Goal: Transaction & Acquisition: Download file/media

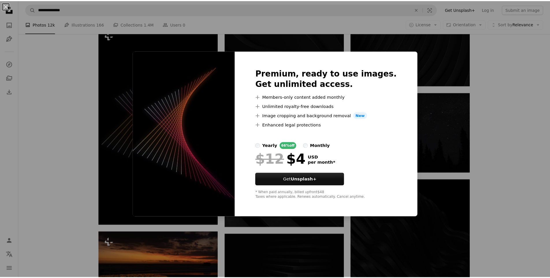
scroll to position [1878, 0]
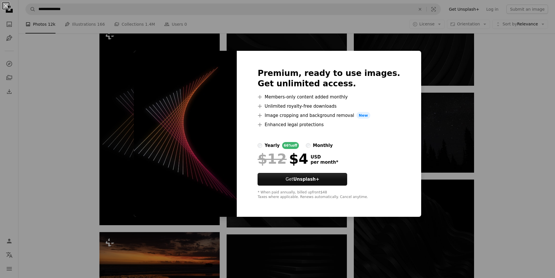
click at [158, 143] on img at bounding box center [185, 134] width 103 height 166
click at [183, 255] on div "An X shape Premium, ready to use images. Get unlimited access. A plus sign Memb…" at bounding box center [277, 139] width 555 height 278
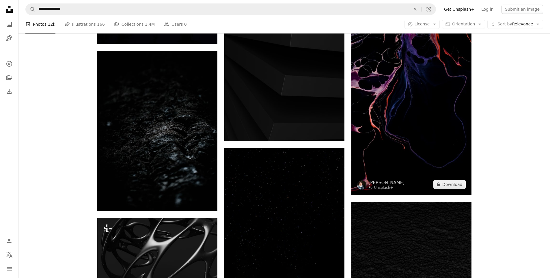
scroll to position [2601, 0]
click at [444, 184] on button "A lock Download" at bounding box center [450, 184] width 32 height 9
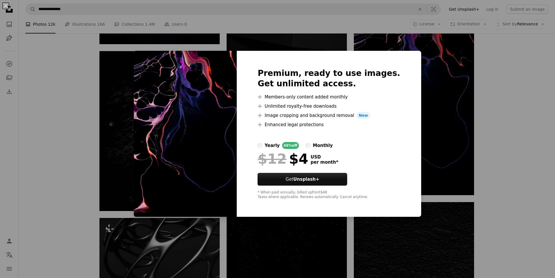
click at [186, 129] on img at bounding box center [185, 134] width 103 height 166
click at [110, 109] on div "An X shape Premium, ready to use images. Get unlimited access. A plus sign Memb…" at bounding box center [277, 139] width 555 height 278
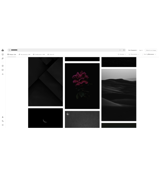
scroll to position [2976, 0]
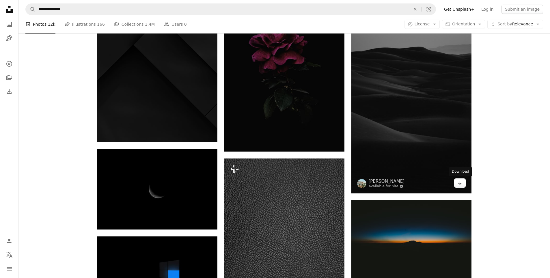
click at [462, 182] on icon "Arrow pointing down" at bounding box center [460, 182] width 5 height 7
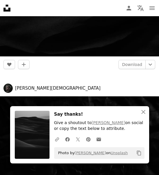
scroll to position [3092, 0]
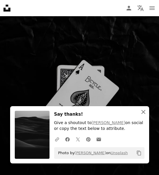
click at [140, 114] on icon "An X shape" at bounding box center [143, 111] width 7 height 7
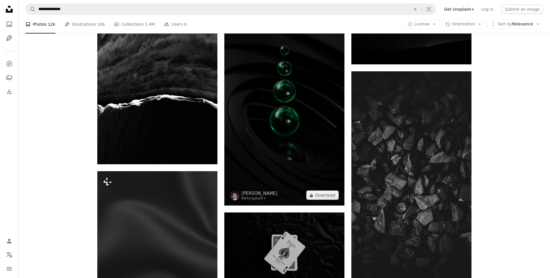
scroll to position [3525, 0]
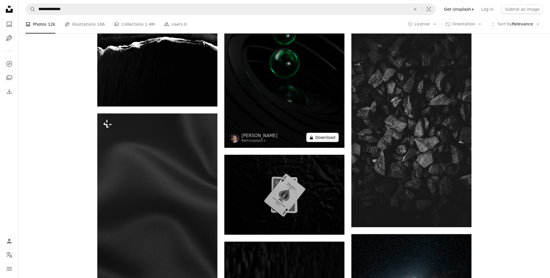
click at [317, 141] on button "A lock Download" at bounding box center [323, 137] width 32 height 9
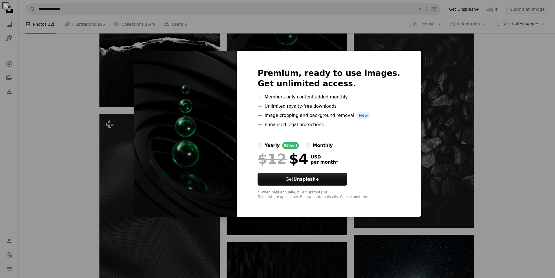
click at [437, 83] on div "An X shape Premium, ready to use images. Get unlimited access. A plus sign Memb…" at bounding box center [277, 139] width 555 height 278
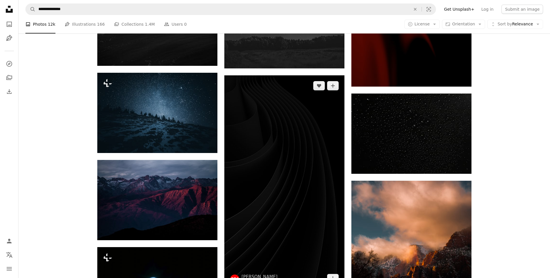
scroll to position [4219, 0]
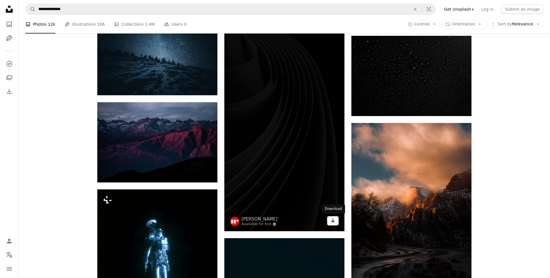
click at [333, 220] on icon "Arrow pointing down" at bounding box center [333, 220] width 5 height 7
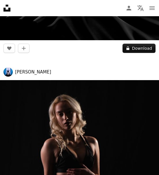
scroll to position [33675, 0]
